Goal: Task Accomplishment & Management: Manage account settings

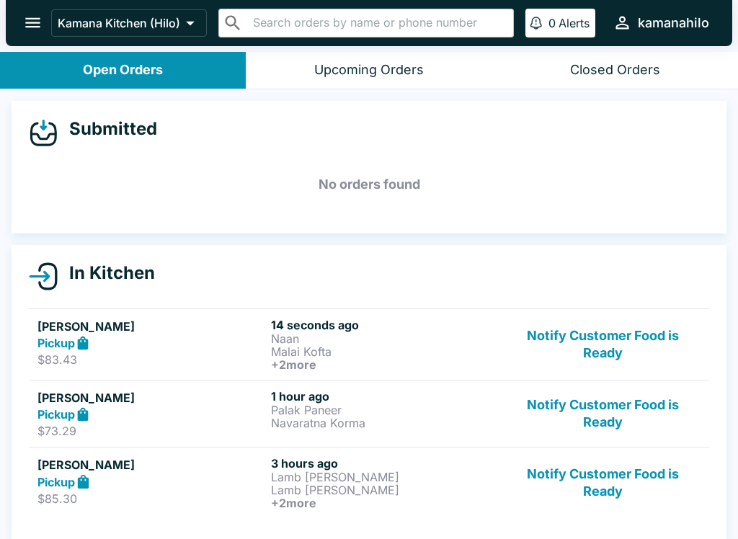
click at [599, 340] on button "Notify Customer Food is Ready" at bounding box center [602, 344] width 195 height 53
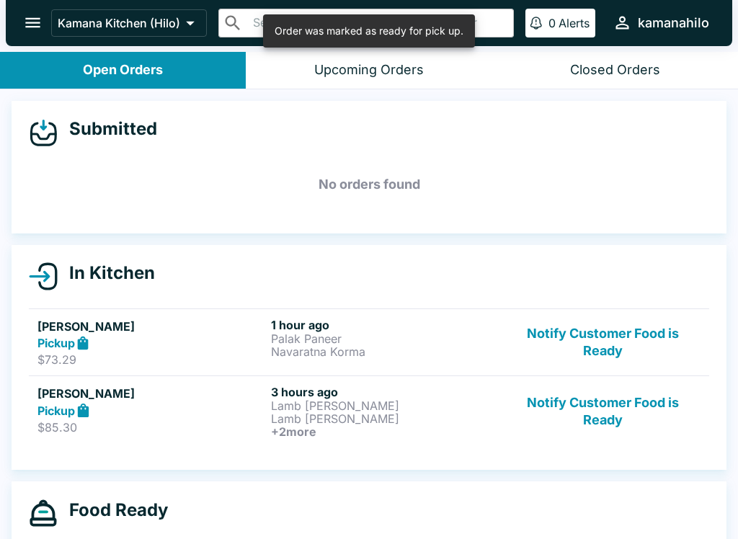
click at [597, 334] on button "Notify Customer Food is Ready" at bounding box center [602, 343] width 195 height 50
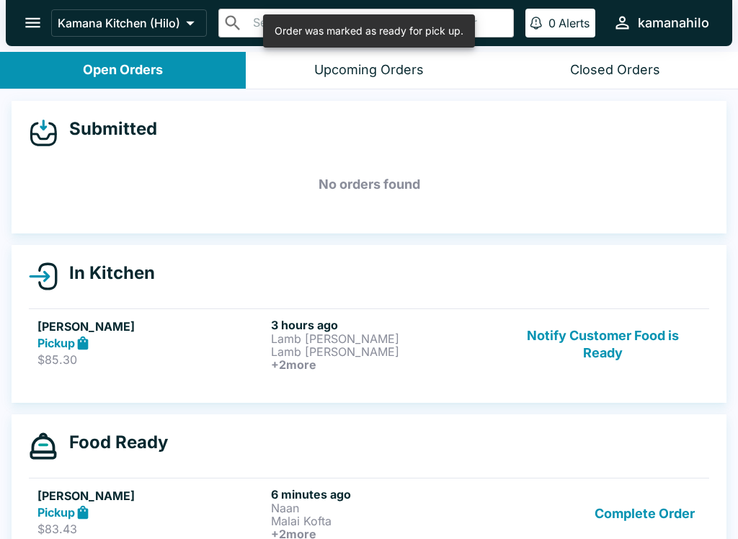
click at [595, 344] on button "Notify Customer Food is Ready" at bounding box center [602, 344] width 195 height 53
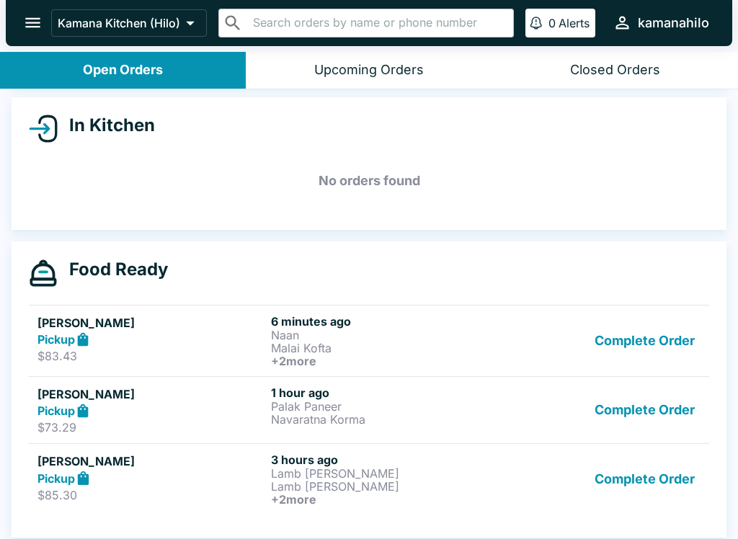
scroll to position [150, 0]
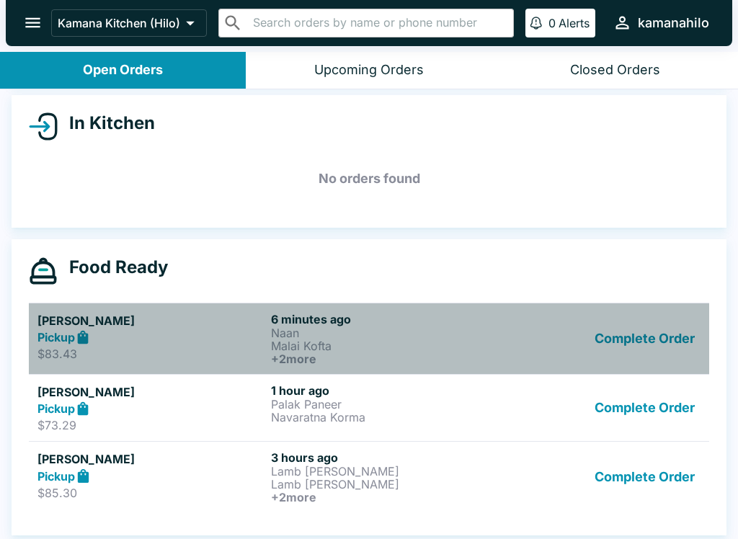
click at [393, 339] on p "Malai Kofta" at bounding box center [385, 345] width 228 height 13
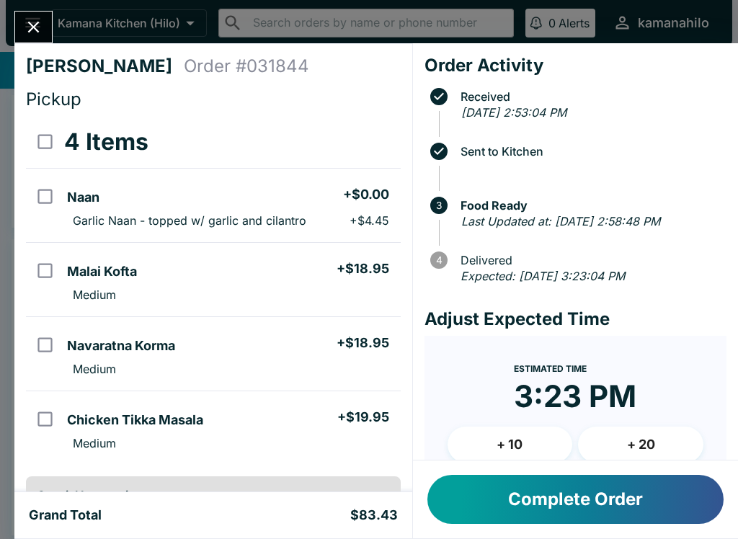
click at [38, 24] on icon "Close" at bounding box center [34, 28] width 12 height 12
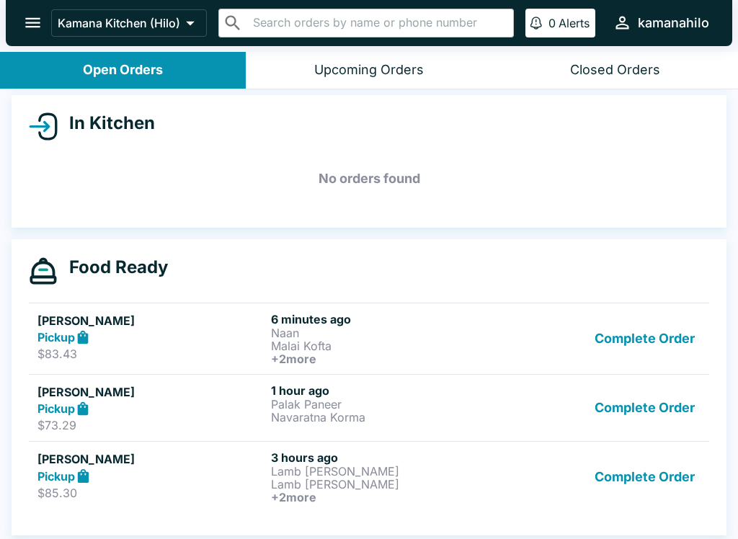
click at [659, 474] on button "Complete Order" at bounding box center [645, 476] width 112 height 53
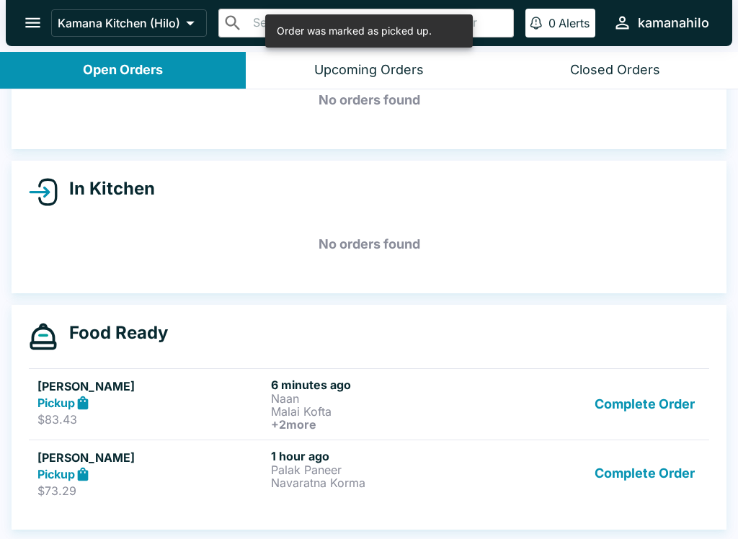
click at [674, 472] on button "Complete Order" at bounding box center [645, 474] width 112 height 50
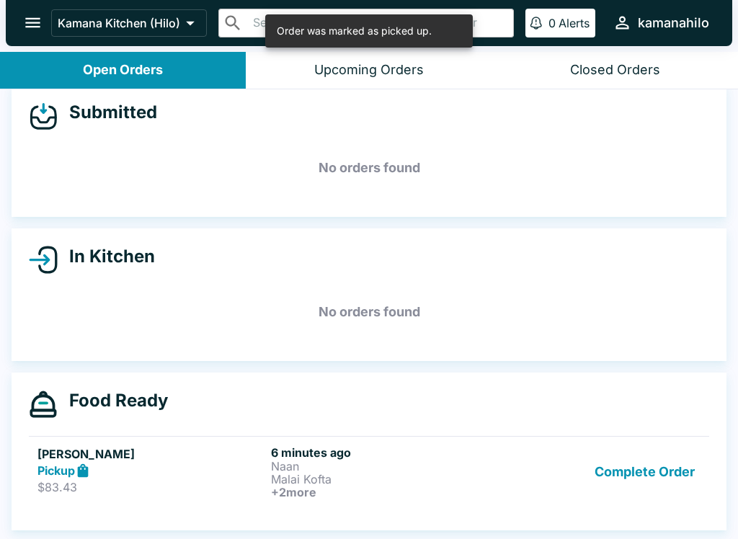
scroll to position [17, 0]
click at [27, 15] on icon "open drawer" at bounding box center [32, 22] width 19 height 19
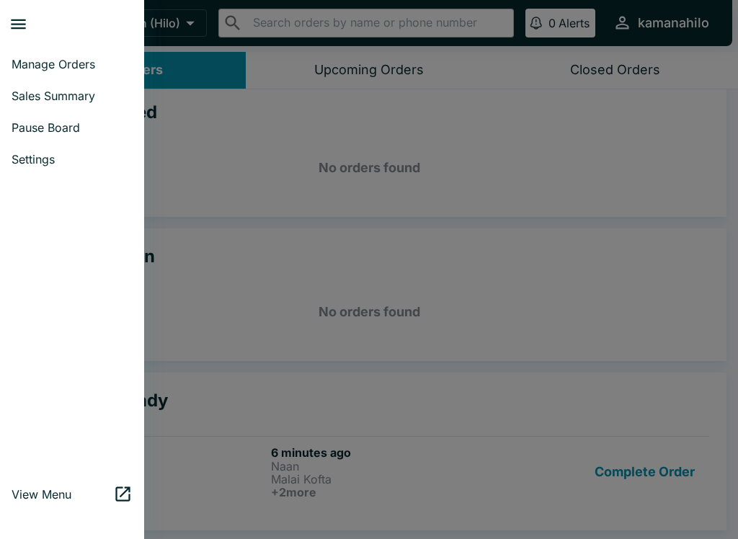
click at [43, 156] on span "Settings" at bounding box center [72, 159] width 121 height 14
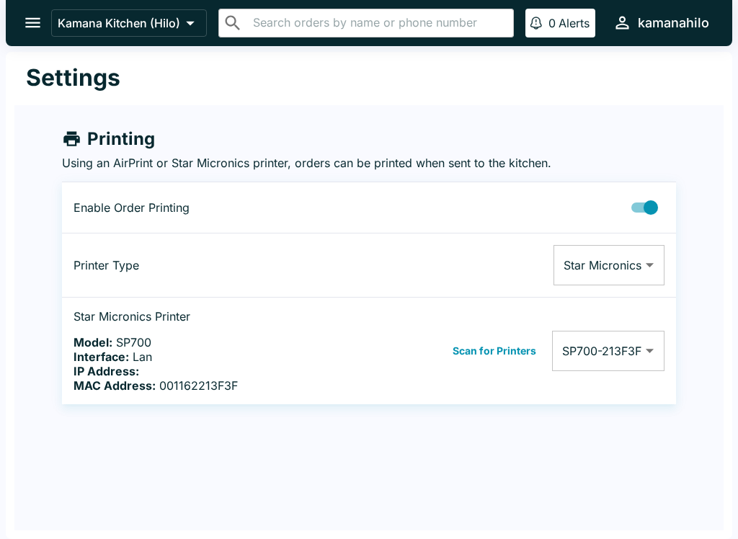
click at [30, 6] on button "open drawer" at bounding box center [32, 22] width 37 height 37
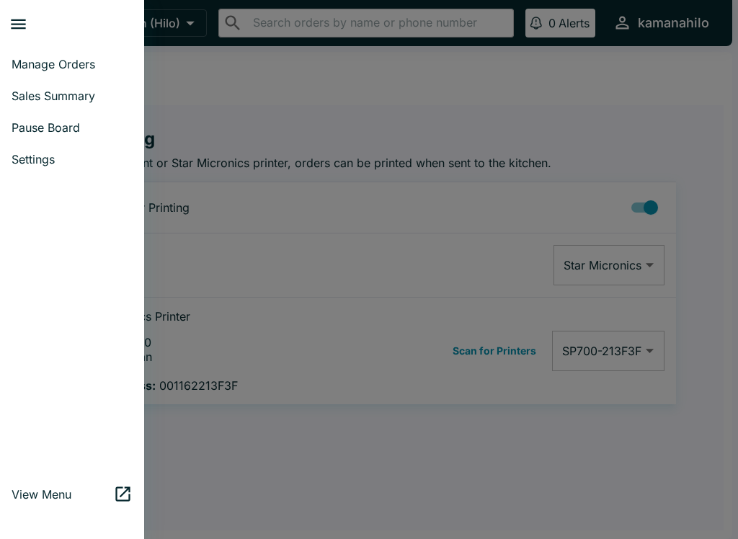
click at [553, 486] on div at bounding box center [369, 269] width 738 height 539
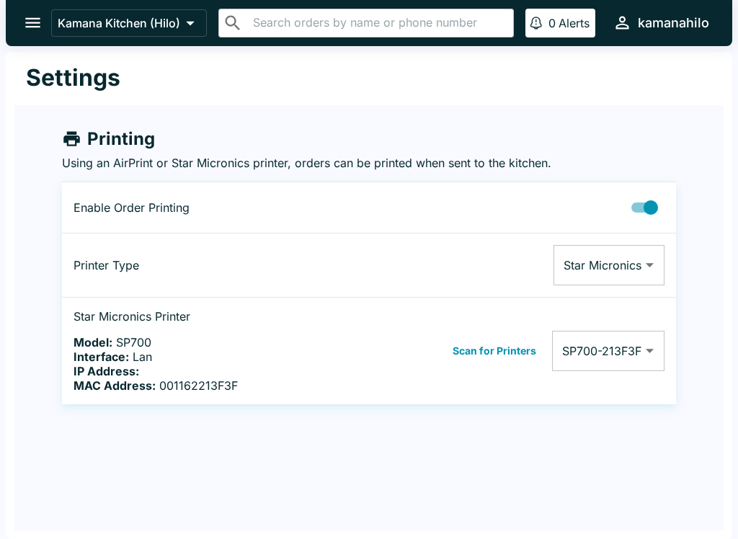
click at [31, 21] on icon "open drawer" at bounding box center [32, 22] width 19 height 19
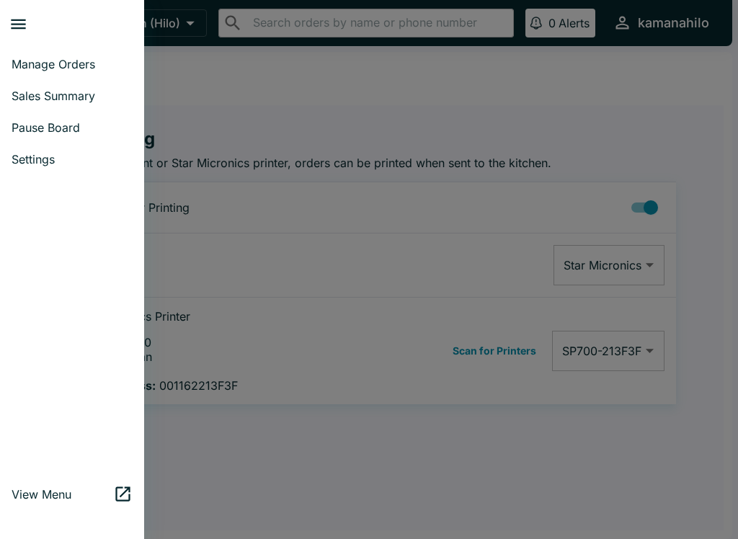
click at [53, 131] on span "Pause Board" at bounding box center [72, 127] width 121 height 14
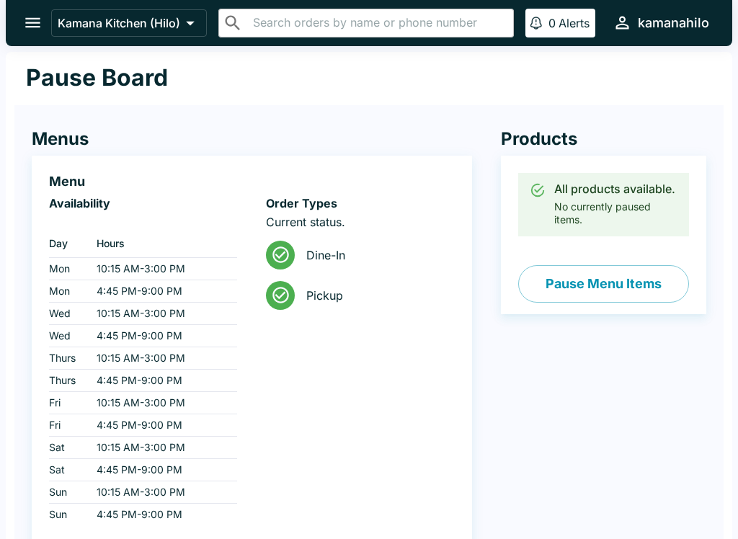
click at [129, 272] on td "10:15 AM - 3:00 PM" at bounding box center [161, 269] width 152 height 22
click at [184, 264] on td "10:15 AM - 3:00 PM" at bounding box center [161, 269] width 152 height 22
click at [37, 19] on icon "open drawer" at bounding box center [32, 23] width 15 height 10
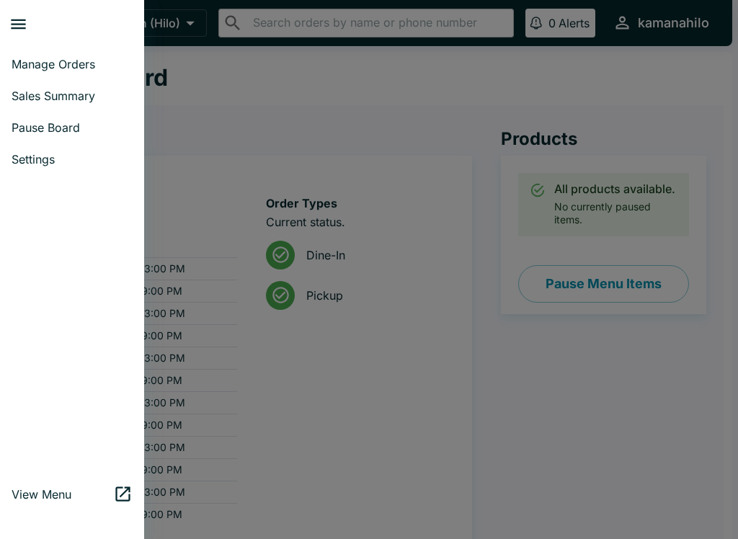
click at [385, 463] on div at bounding box center [369, 269] width 738 height 539
